Goal: Navigation & Orientation: Go to known website

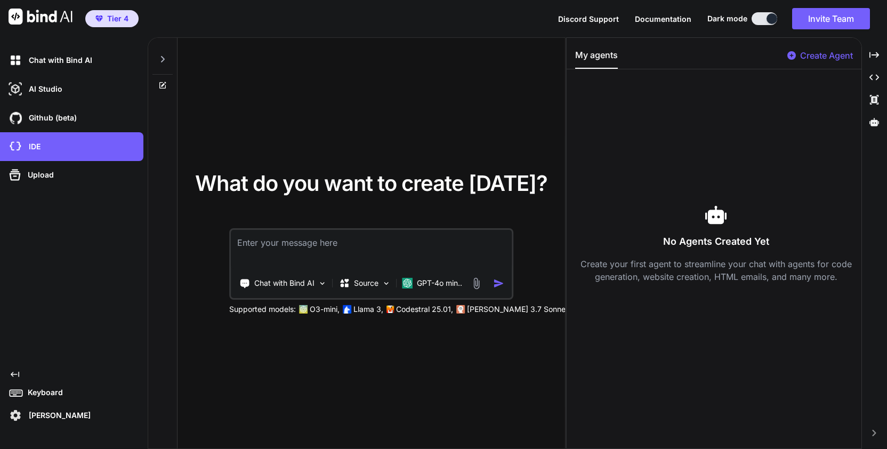
click at [100, 318] on div "Chat with Bind AI AI Studio My threads Github (beta) IDE Upload Created with Pi…" at bounding box center [71, 235] width 143 height 379
click at [36, 116] on p "Github (beta)" at bounding box center [51, 118] width 52 height 11
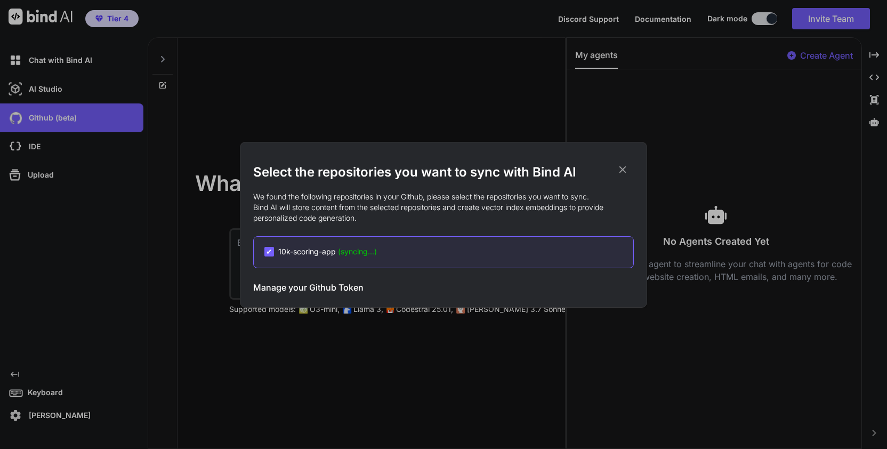
click at [622, 169] on icon at bounding box center [623, 170] width 12 height 12
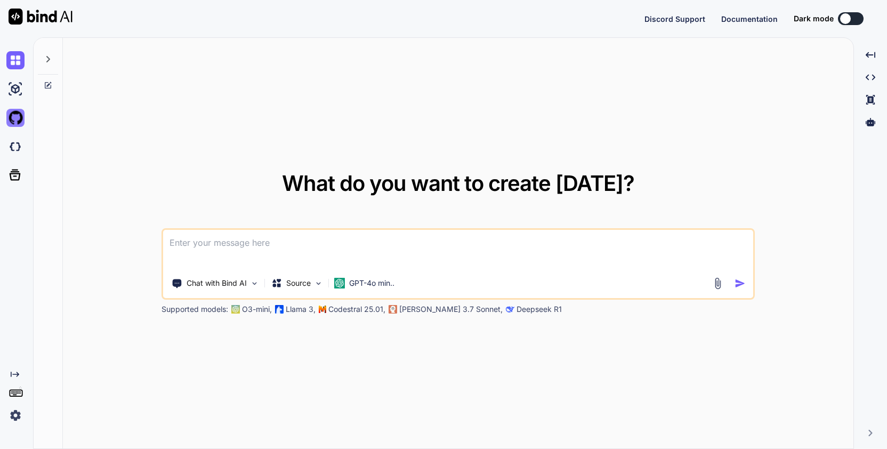
click at [17, 116] on img at bounding box center [15, 118] width 18 height 18
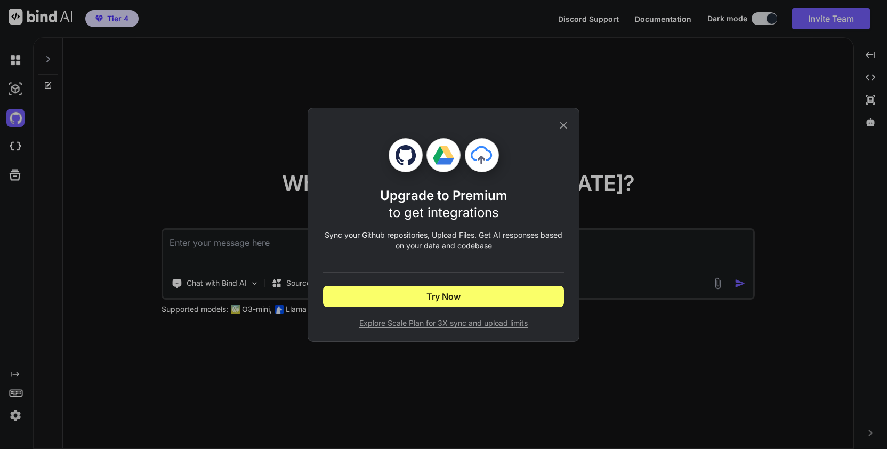
type textarea "x"
click at [566, 124] on icon at bounding box center [564, 125] width 12 height 12
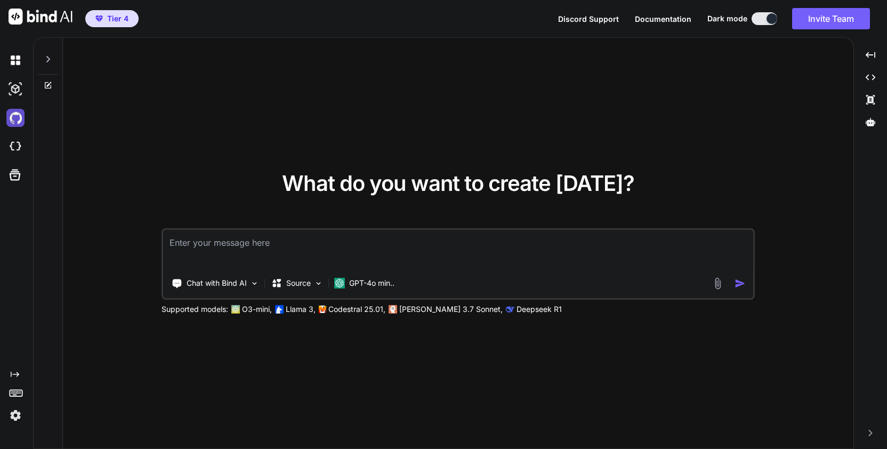
click at [14, 119] on img at bounding box center [15, 118] width 18 height 18
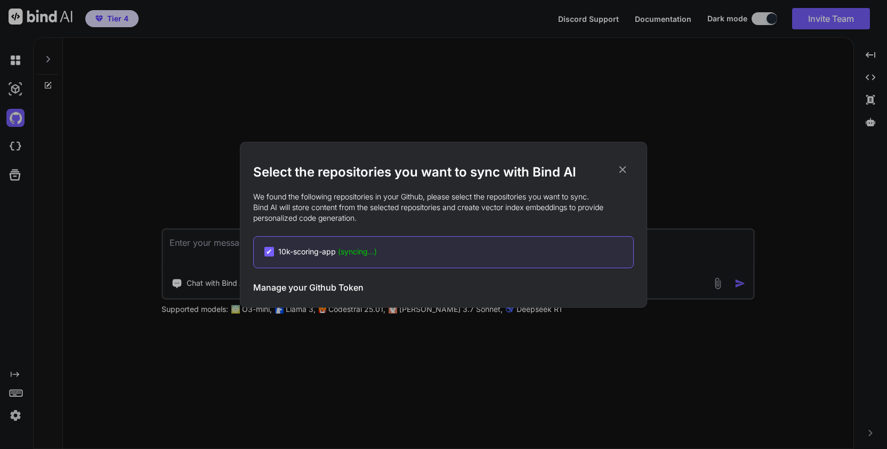
click at [625, 171] on icon at bounding box center [623, 170] width 12 height 12
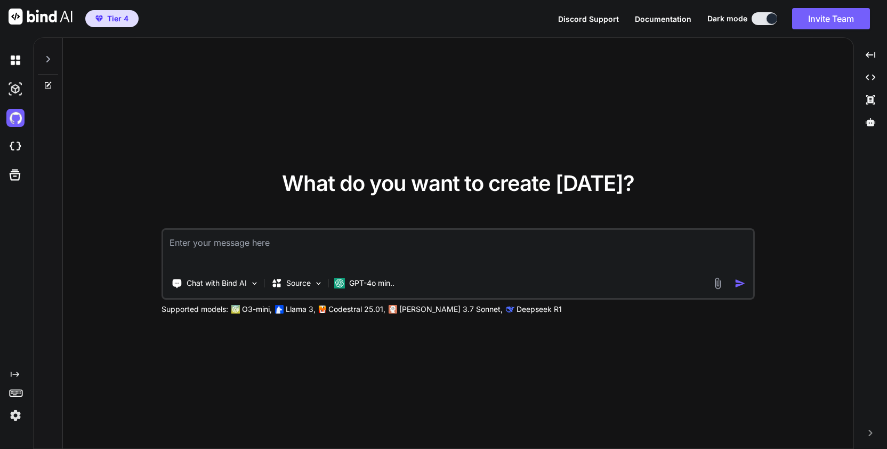
click at [596, 21] on span "Discord Support" at bounding box center [588, 18] width 61 height 9
click at [260, 124] on div "What do you want to create today? Chat with Bind AI Source GPT-4o min.. Support…" at bounding box center [458, 244] width 791 height 412
